Goal: Task Accomplishment & Management: Manage account settings

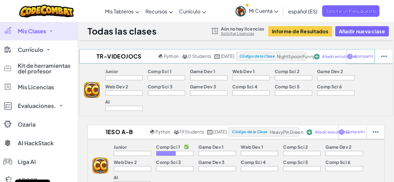
click at [271, 55] on span "Código de la Clase" at bounding box center [256, 56] width 35 height 4
click at [352, 57] on span "Añadir estudiantes" at bounding box center [339, 57] width 35 height 4
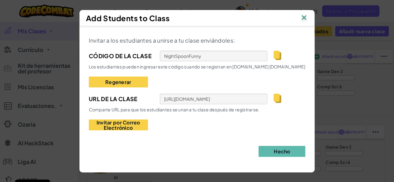
click at [305, 15] on img at bounding box center [304, 17] width 8 height 9
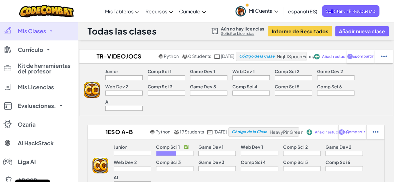
click at [268, 12] on span "Mi Cuenta" at bounding box center [263, 10] width 29 height 7
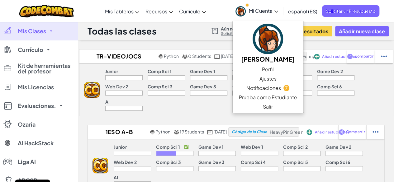
click at [357, 91] on div "Junior Comp Sci 1 Game Dev 1 Web Dev 1 Comp Sci 2 Game Dev 2 Web Dev 2 Comp Sci…" at bounding box center [246, 90] width 293 height 52
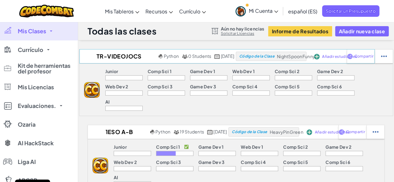
click at [350, 57] on span "Añadir estudiantes" at bounding box center [339, 57] width 35 height 4
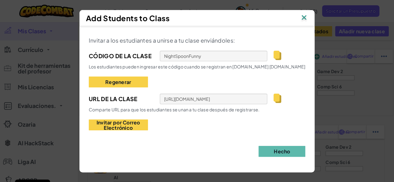
click at [307, 17] on img at bounding box center [304, 17] width 8 height 9
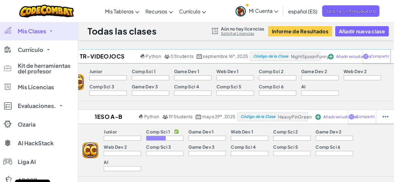
click at [282, 57] on span "Código de la Clase" at bounding box center [270, 56] width 35 height 4
click at [292, 73] on div "Comp Sci 2" at bounding box center [277, 72] width 37 height 7
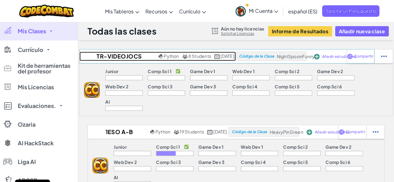
click at [106, 53] on h2 "TR-Videojocs curs 25-26" at bounding box center [118, 56] width 78 height 9
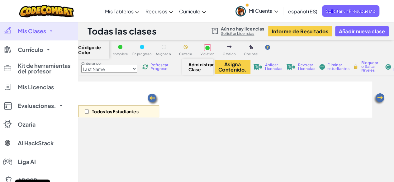
select select "560f1a9f22961295f9427742"
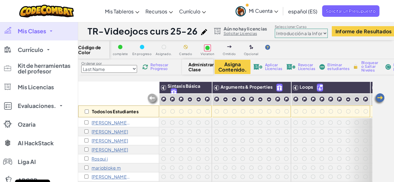
click at [317, 35] on select "Júnior Introducción a la Informática Desarrollo de Juegos 1 Desarrollo Web 1 Ci…" at bounding box center [301, 33] width 53 height 9
click at [388, 120] on div "Todos los Estudiantes Sintaxis Básica Arguments & Properties Loops Variables [P…" at bounding box center [236, 172] width 316 height 181
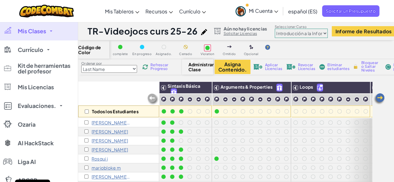
click at [320, 31] on select "Júnior Introducción a la Informática Desarrollo de Juegos 1 Desarrollo Web 1 Ci…" at bounding box center [301, 33] width 53 height 9
click at [275, 29] on select "Júnior Introducción a la Informática Desarrollo de Juegos 1 Desarrollo Web 1 Ci…" at bounding box center [301, 33] width 53 height 9
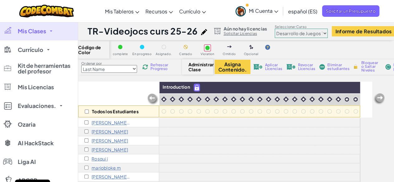
click at [296, 32] on select "Júnior Introducción a la Informática Desarrollo de Juegos 1 Desarrollo Web 1 Ci…" at bounding box center [301, 33] width 53 height 9
select select "560f1a9f22961295f9427742"
click at [275, 29] on select "Júnior Introducción a la Informática Desarrollo de Juegos 1 Desarrollo Web 1 Ci…" at bounding box center [301, 33] width 53 height 9
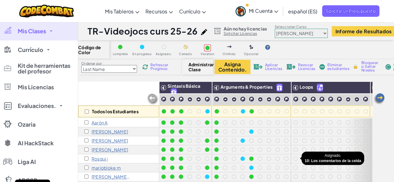
click at [296, 160] on div at bounding box center [295, 159] width 4 height 4
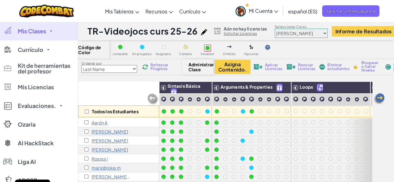
click at [295, 158] on div at bounding box center [295, 159] width 4 height 4
click at [297, 157] on div at bounding box center [295, 159] width 4 height 4
click at [295, 158] on div at bounding box center [295, 159] width 4 height 4
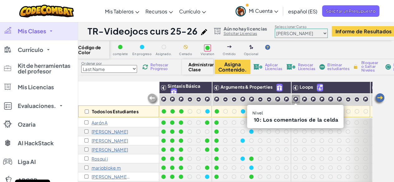
click at [295, 98] on img at bounding box center [296, 99] width 6 height 6
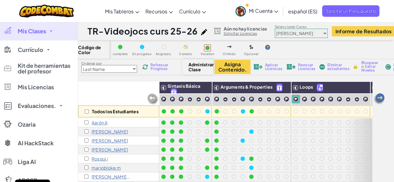
click at [295, 98] on img at bounding box center [296, 99] width 6 height 6
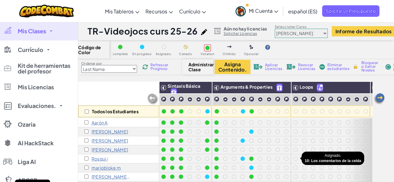
click at [295, 158] on div at bounding box center [295, 159] width 4 height 4
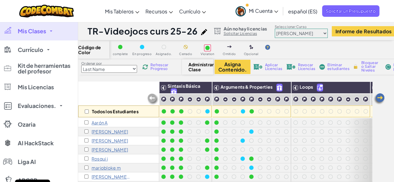
click at [295, 158] on div at bounding box center [295, 159] width 4 height 4
click at [366, 89] on img at bounding box center [363, 87] width 11 height 9
checkbox input "true"
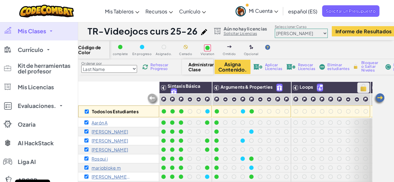
checkbox input "true"
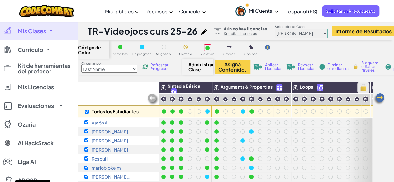
checkbox input "true"
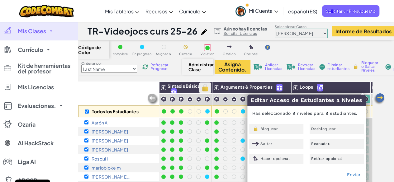
click at [209, 88] on img at bounding box center [205, 87] width 11 height 9
checkbox input "false"
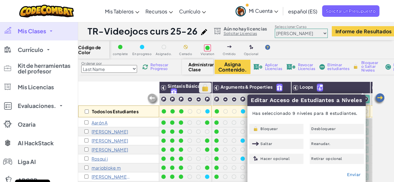
checkbox input "false"
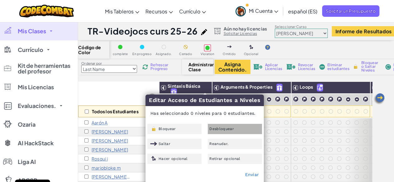
click at [222, 128] on span "Desbloquear" at bounding box center [221, 129] width 25 height 4
click at [283, 87] on img at bounding box center [284, 87] width 11 height 9
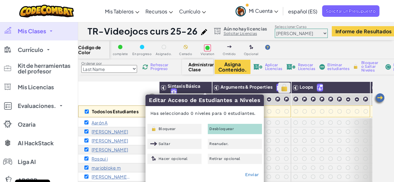
checkbox input "true"
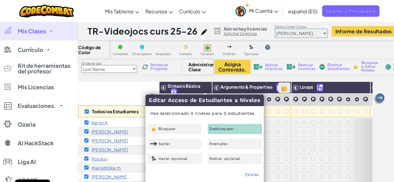
checkbox input "true"
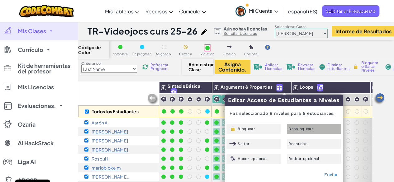
click at [317, 132] on div "Desbloquear" at bounding box center [314, 129] width 54 height 10
click at [363, 87] on img at bounding box center [363, 87] width 11 height 9
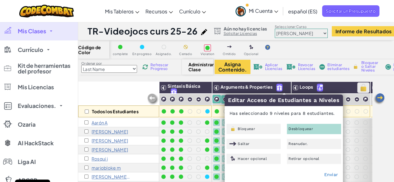
checkbox input "false"
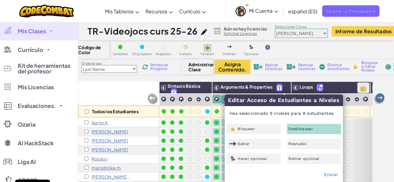
checkbox input "false"
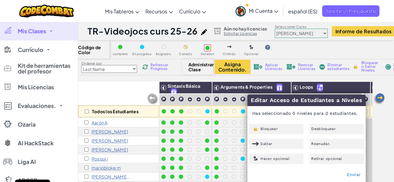
click at [381, 84] on div "Todos los Estudiantes Sintaxis Básica Arguments & Properties Loops Variables Aa…" at bounding box center [236, 172] width 316 height 181
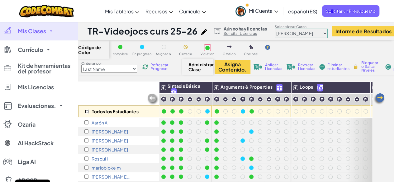
click at [87, 110] on input "checkbox" at bounding box center [87, 112] width 4 height 4
checkbox input "true"
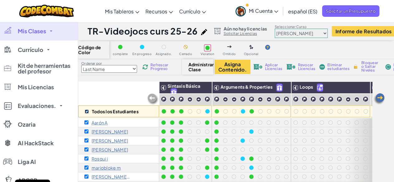
checkbox input "true"
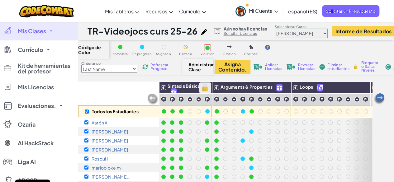
click at [208, 88] on img at bounding box center [205, 87] width 11 height 9
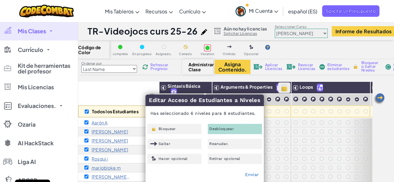
click at [285, 87] on img at bounding box center [284, 87] width 11 height 9
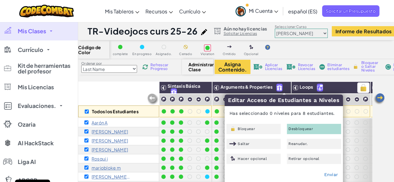
click at [343, 86] on h3 "Loops" at bounding box center [334, 88] width 72 height 8
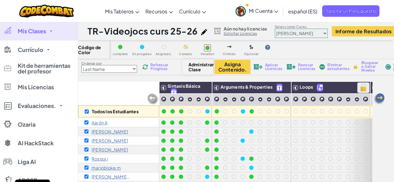
click at [360, 87] on img at bounding box center [363, 87] width 11 height 9
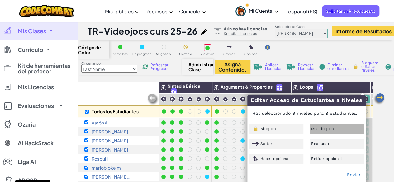
click at [350, 130] on div "Desbloquear" at bounding box center [336, 129] width 54 height 10
click at [378, 123] on div "Todos los Estudiantes Sintaxis Básica Arguments & Properties Loops Variables Aa…" at bounding box center [236, 172] width 316 height 181
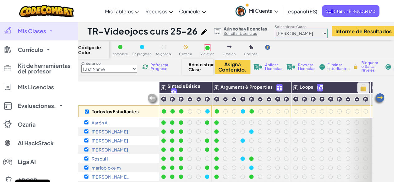
click at [363, 89] on img at bounding box center [363, 87] width 11 height 9
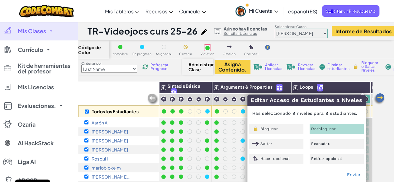
click at [159, 68] on span "Refrescar Progreso" at bounding box center [159, 66] width 19 height 7
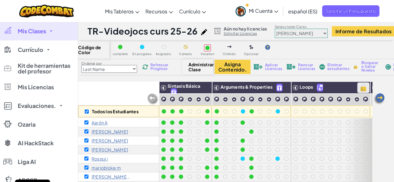
click at [362, 88] on img at bounding box center [363, 87] width 11 height 9
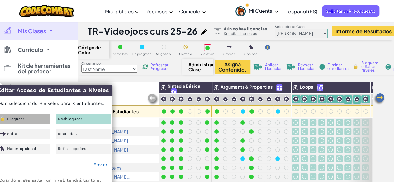
scroll to position [31, 0]
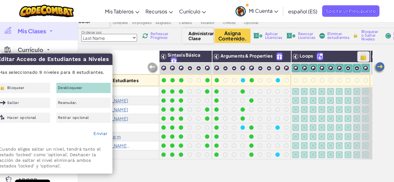
click at [359, 54] on img at bounding box center [363, 56] width 11 height 9
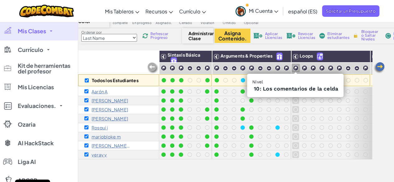
click at [293, 69] on img at bounding box center [296, 68] width 6 height 6
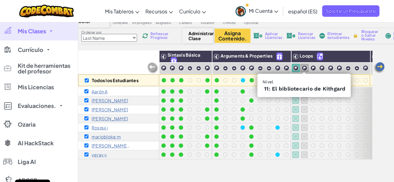
click at [303, 67] on img at bounding box center [304, 68] width 6 height 6
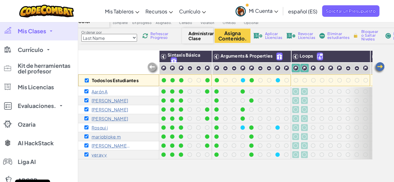
click at [302, 68] on img at bounding box center [304, 68] width 6 height 6
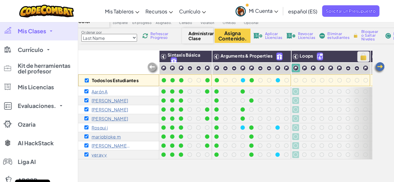
click at [364, 56] on img at bounding box center [363, 56] width 11 height 9
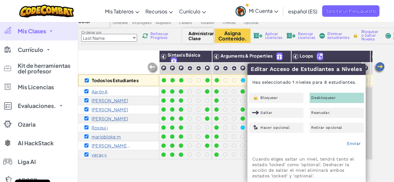
click at [384, 97] on div "Todos los Estudiantes Sintaxis Básica Arguments & Properties Loops Variables Aa…" at bounding box center [236, 140] width 316 height 181
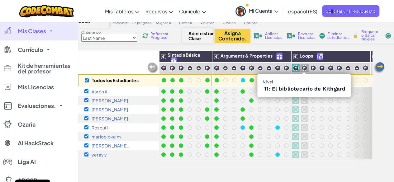
click at [304, 66] on img at bounding box center [304, 68] width 6 height 6
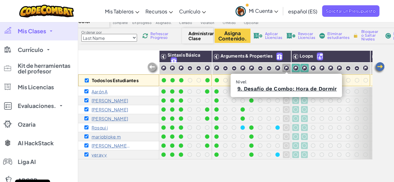
click at [284, 66] on img at bounding box center [286, 68] width 6 height 6
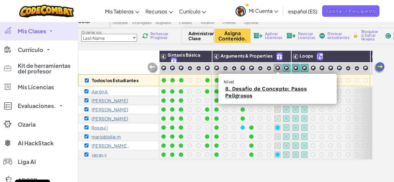
click at [277, 66] on img at bounding box center [278, 68] width 6 height 6
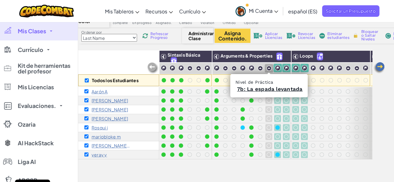
click at [266, 68] on img at bounding box center [268, 68] width 5 height 5
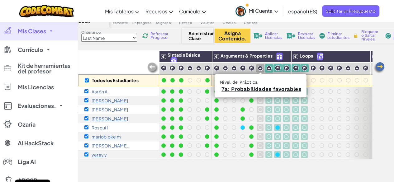
click at [258, 67] on img at bounding box center [259, 68] width 5 height 5
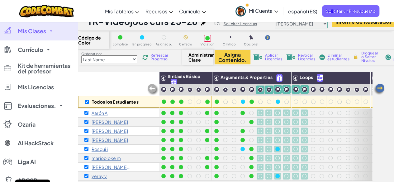
scroll to position [0, 0]
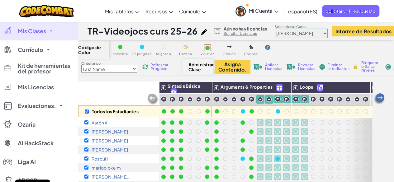
click at [158, 66] on span "Refrescar Progreso" at bounding box center [159, 66] width 19 height 7
click at [362, 86] on img at bounding box center [363, 87] width 11 height 9
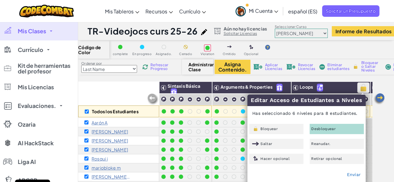
click at [361, 86] on img at bounding box center [363, 87] width 11 height 9
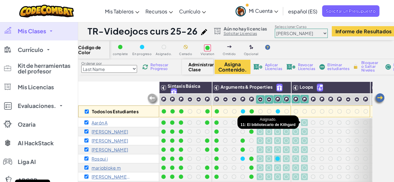
click at [304, 122] on div at bounding box center [304, 122] width 4 height 4
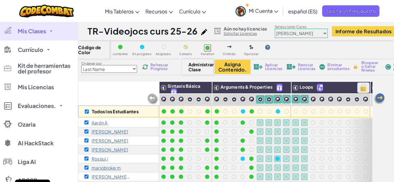
click at [358, 89] on img at bounding box center [363, 87] width 11 height 9
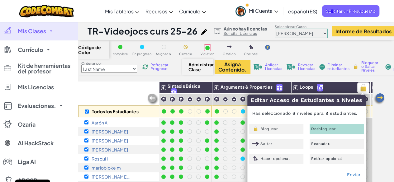
click at [354, 89] on h3 "Loops" at bounding box center [334, 88] width 72 height 8
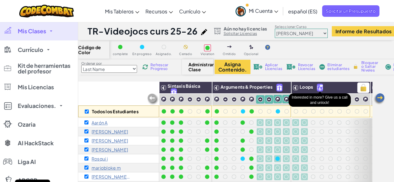
click at [320, 87] on img at bounding box center [320, 87] width 6 height 7
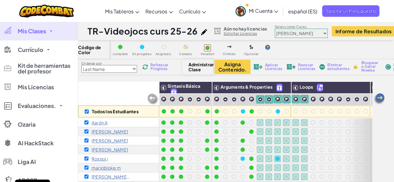
click at [350, 78] on div "Código de Color complete En progreso Asignado. Cerrado Violation Omitido Opcion…" at bounding box center [236, 151] width 316 height 222
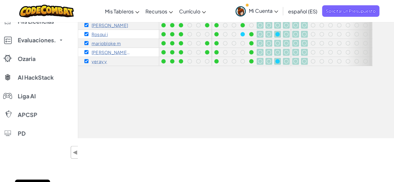
scroll to position [93, 0]
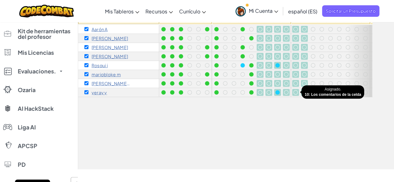
click at [296, 93] on div at bounding box center [295, 92] width 4 height 4
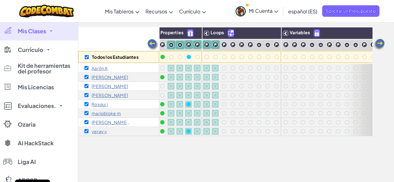
scroll to position [0, 0]
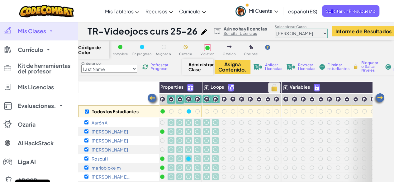
click at [274, 88] on img at bounding box center [274, 87] width 11 height 9
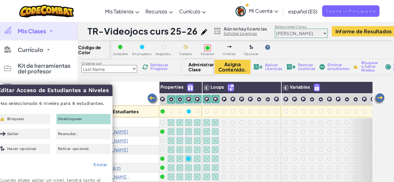
click at [126, 80] on div "Código de Color complete En progreso Asignado. Cerrado Violation Omitido Opcion…" at bounding box center [236, 151] width 316 height 222
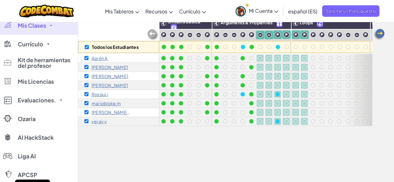
scroll to position [31, 0]
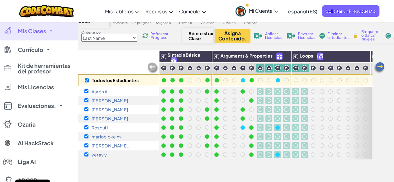
click at [103, 128] on p "Rosqui i" at bounding box center [100, 127] width 16 height 5
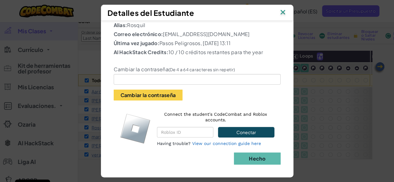
scroll to position [29, 0]
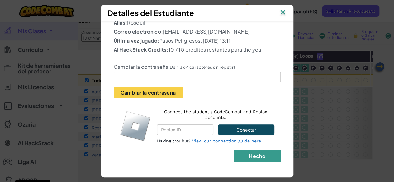
click at [249, 156] on b "Hecho" at bounding box center [257, 156] width 16 height 7
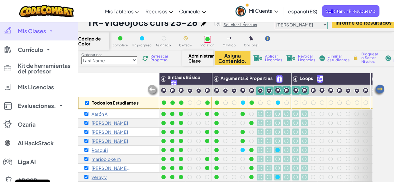
scroll to position [0, 0]
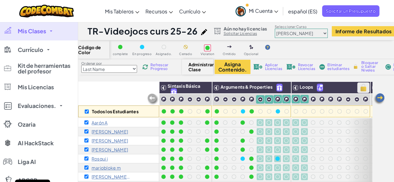
click at [362, 89] on img at bounding box center [363, 87] width 11 height 9
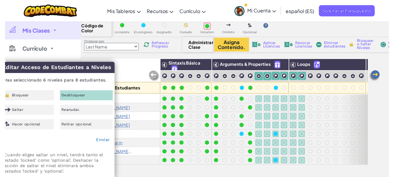
scroll to position [31, 0]
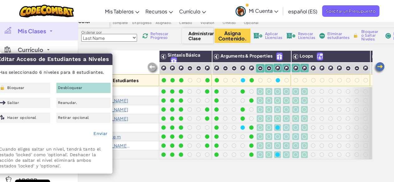
click at [351, 169] on div "Todos los Estudiantes Sintaxis Básica Arguments & Properties Loops Variables Aa…" at bounding box center [225, 137] width 294 height 174
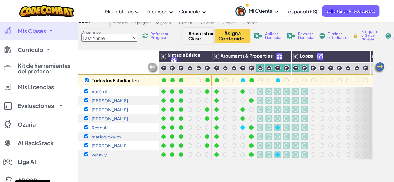
click at [273, 39] on span "Aplicar Licencias" at bounding box center [273, 35] width 17 height 7
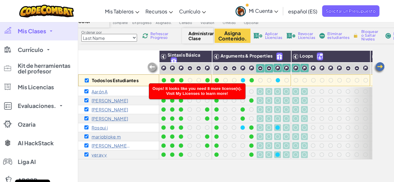
click at [231, 174] on div "Todos los Estudiantes Sintaxis Básica Arguments & Properties Loops Variables Aa…" at bounding box center [225, 137] width 294 height 174
click at [242, 37] on button "Asigna Contenido." at bounding box center [232, 36] width 36 height 14
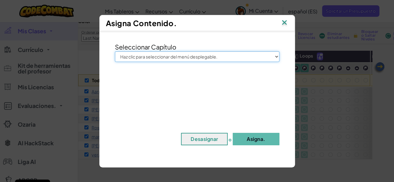
click at [175, 59] on select "Haz clic para seleccionar del menú desplegable. Júnior Introducción a la Inform…" at bounding box center [197, 56] width 164 height 11
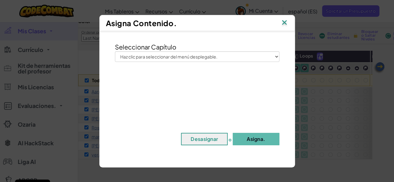
click at [284, 18] on img at bounding box center [284, 22] width 8 height 9
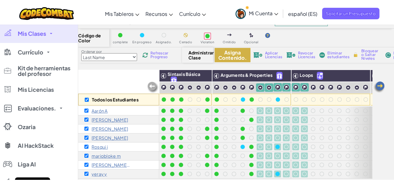
scroll to position [0, 0]
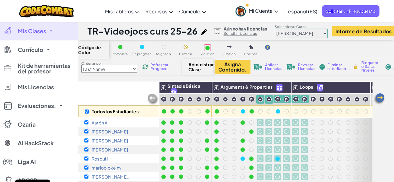
click at [322, 36] on select "Júnior Introducción a la Informática Desarrollo de Juegos 1 Desarrollo Web 1 Ci…" at bounding box center [301, 33] width 53 height 9
